Goal: Task Accomplishment & Management: Manage account settings

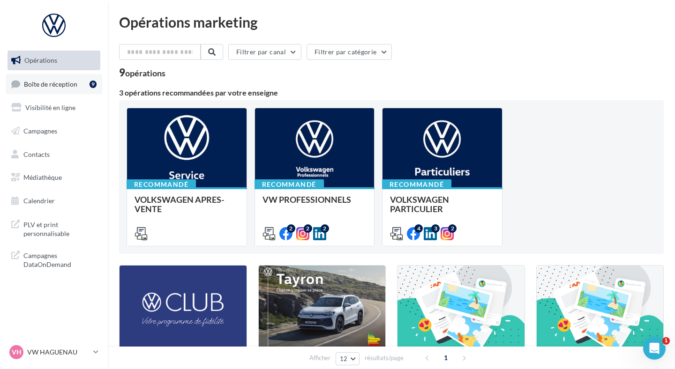
click at [67, 84] on span "Boîte de réception" at bounding box center [50, 84] width 53 height 8
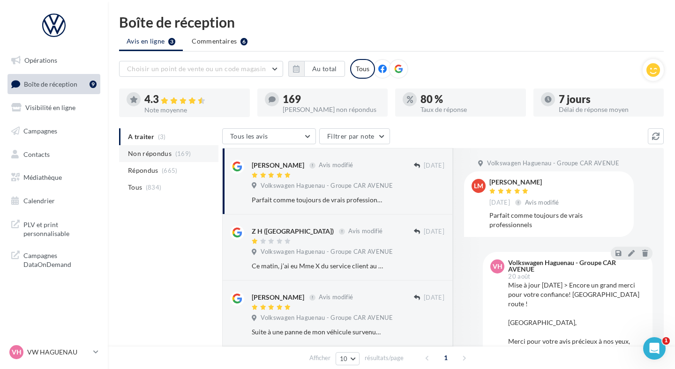
click at [179, 153] on span "(169)" at bounding box center [183, 153] width 16 height 7
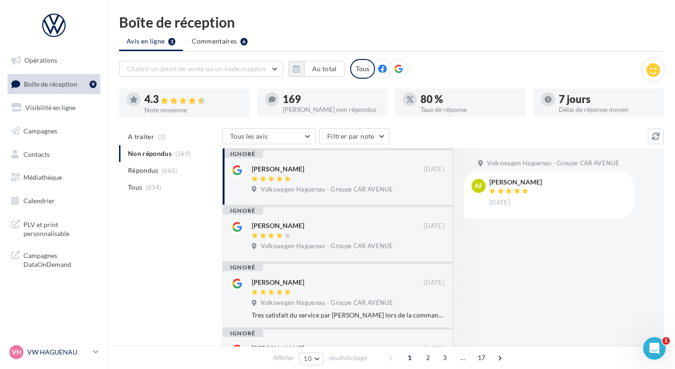
click at [52, 351] on p "VW HAGUENAU" at bounding box center [58, 352] width 62 height 9
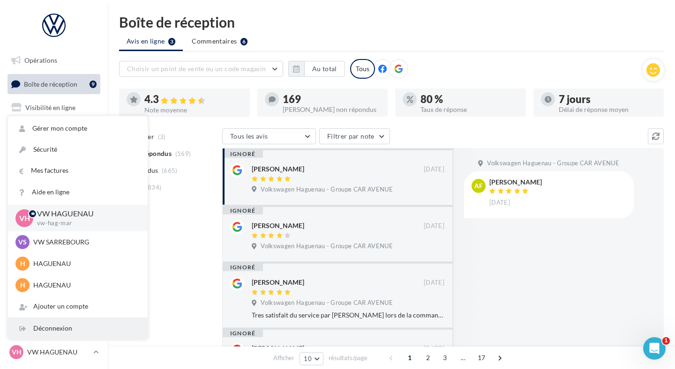
click at [62, 331] on div "Déconnexion" at bounding box center [78, 328] width 140 height 21
